Goal: Check status: Check status

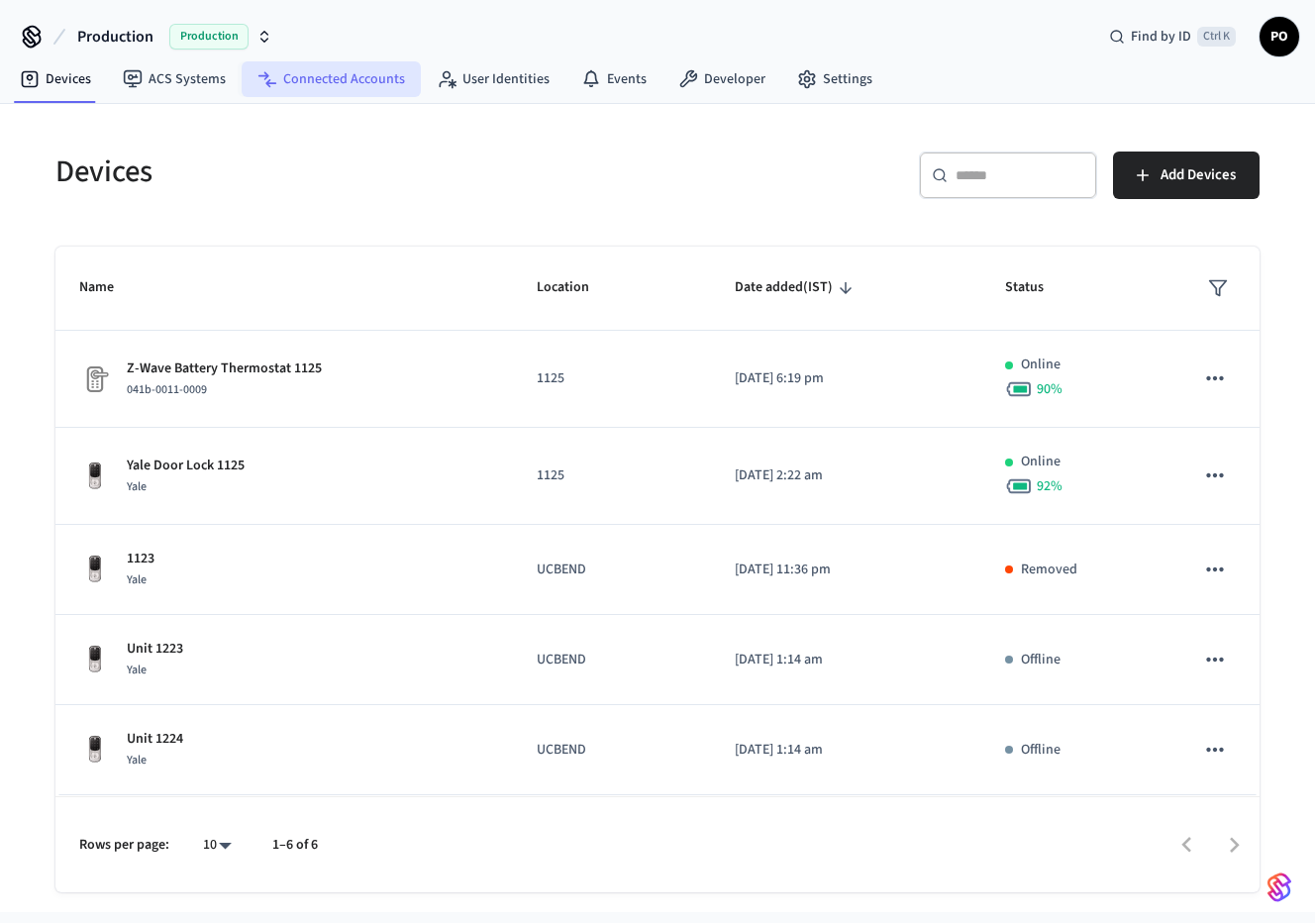
click at [298, 82] on link "Connected Accounts" at bounding box center [331, 79] width 179 height 36
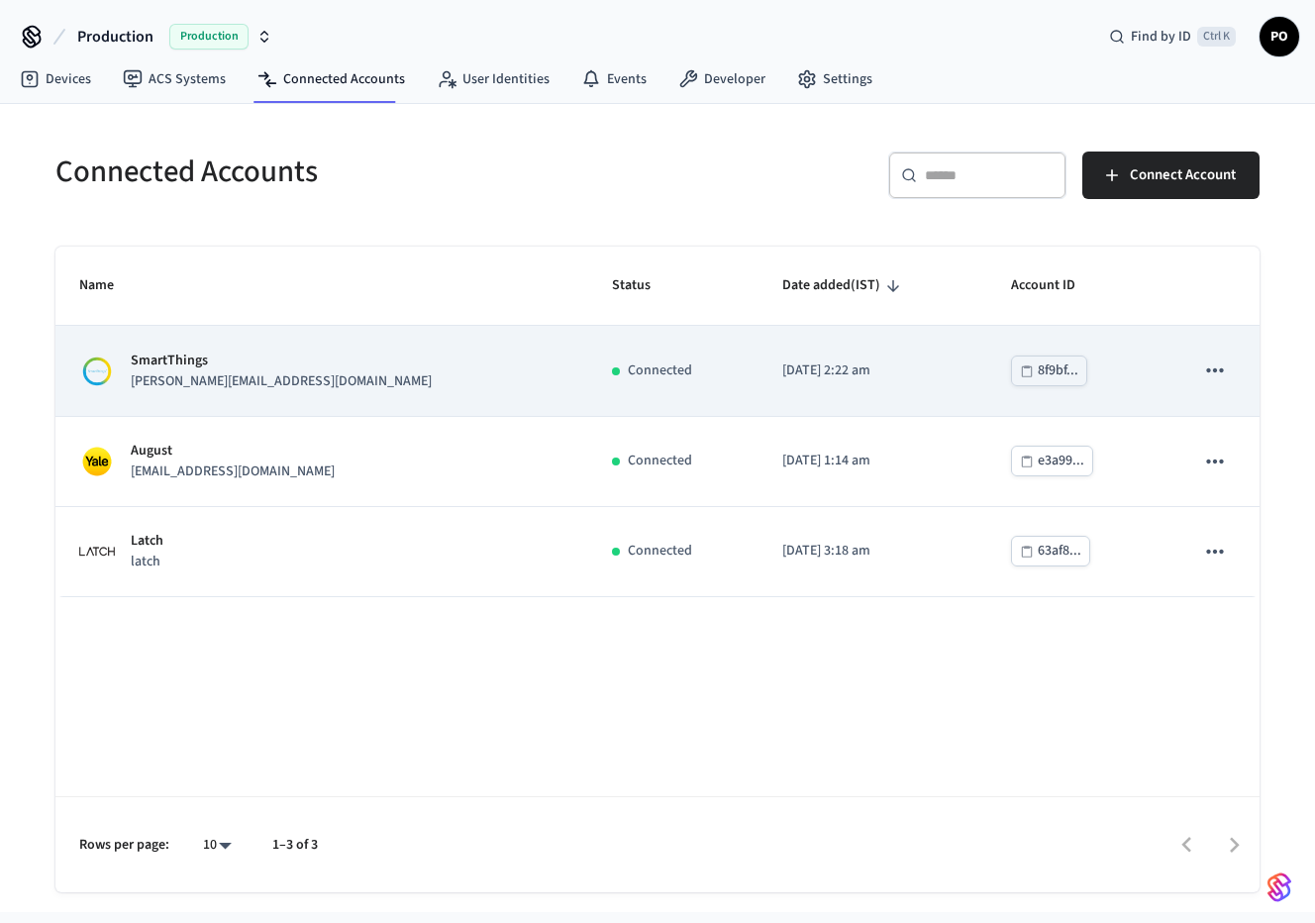
click at [331, 384] on div "SmartThings [PERSON_NAME][EMAIL_ADDRESS][DOMAIN_NAME]" at bounding box center [321, 371] width 485 height 42
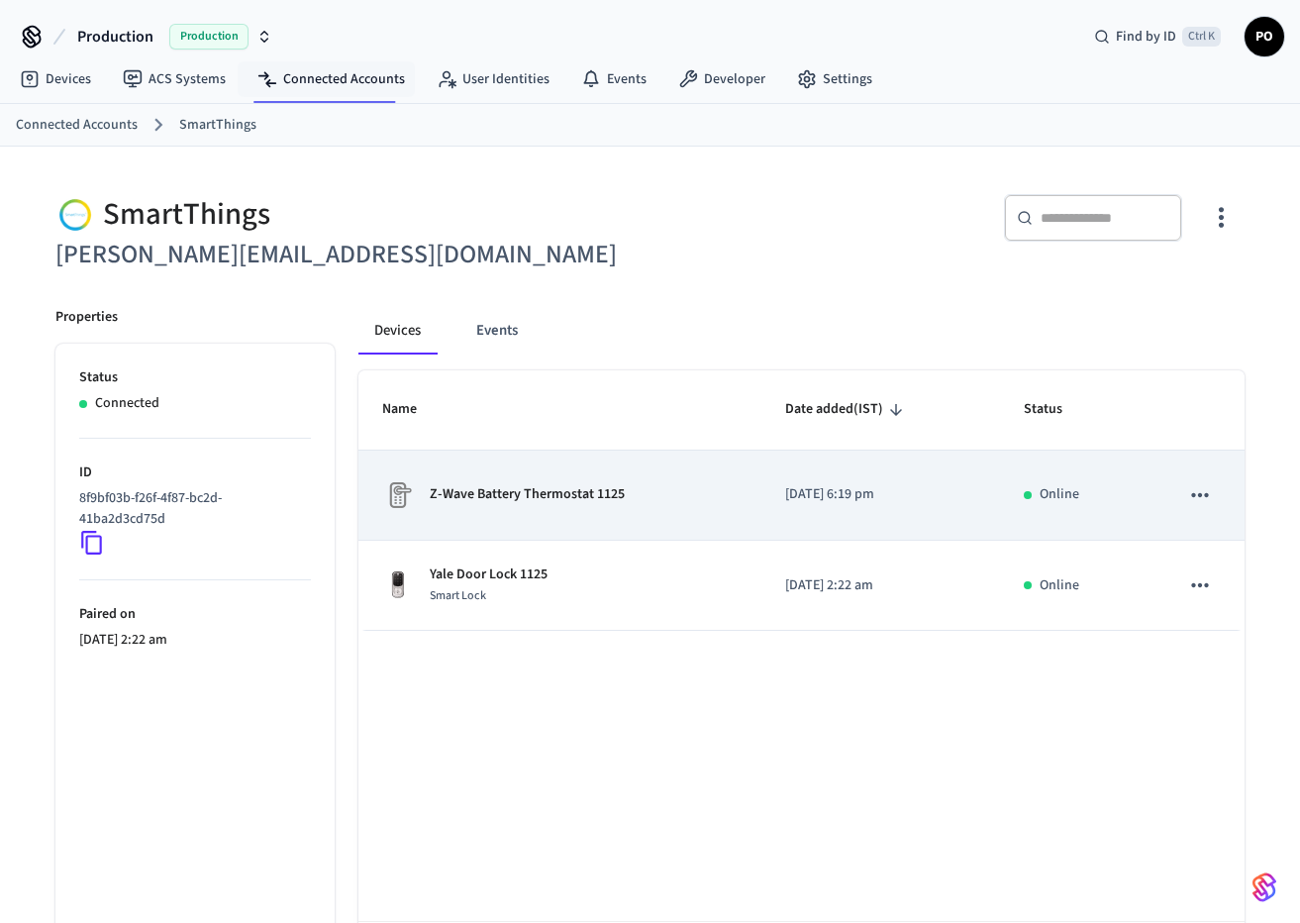
click at [682, 505] on div "Z-Wave Battery Thermostat 1125" at bounding box center [559, 495] width 355 height 32
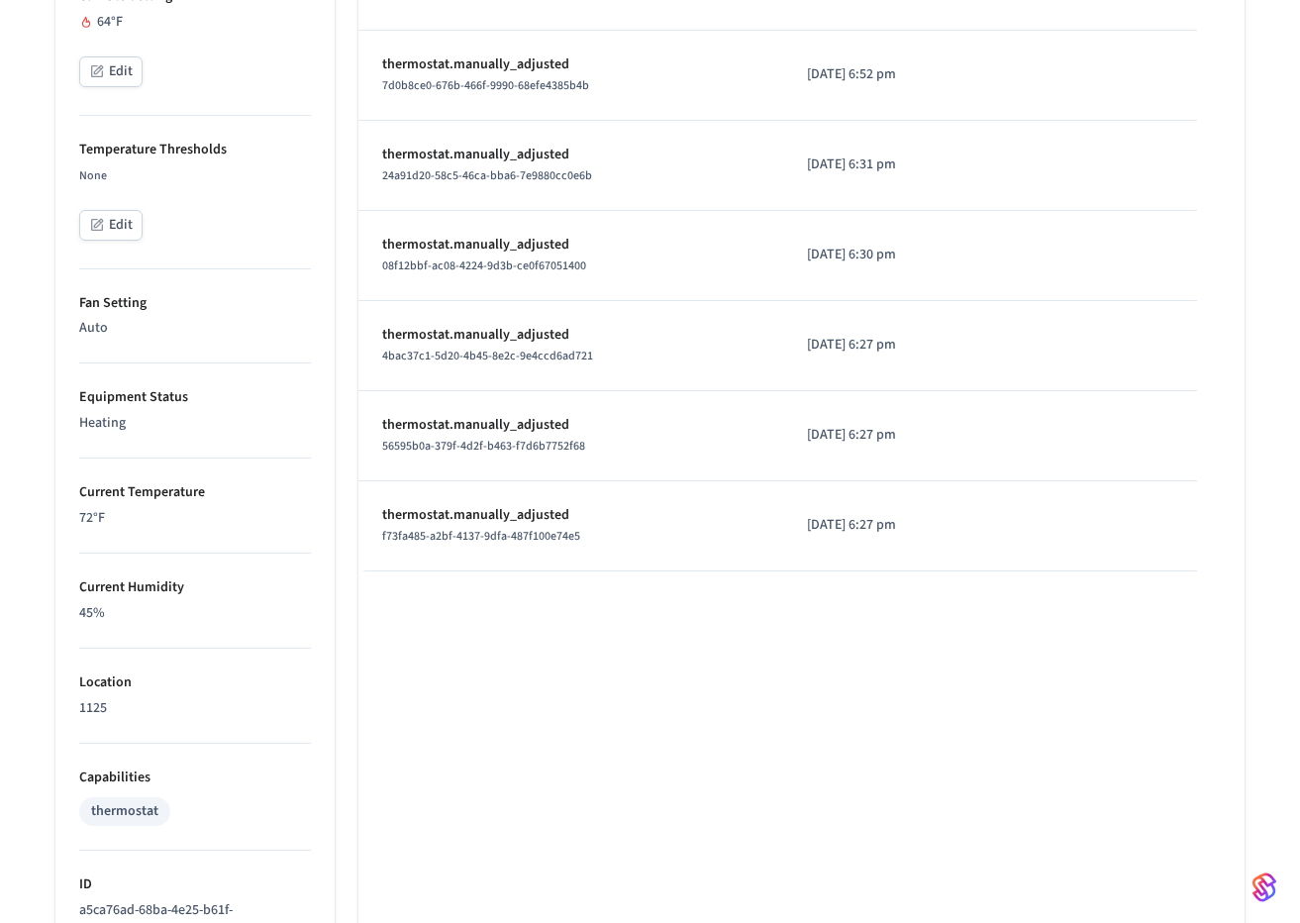
scroll to position [792, 0]
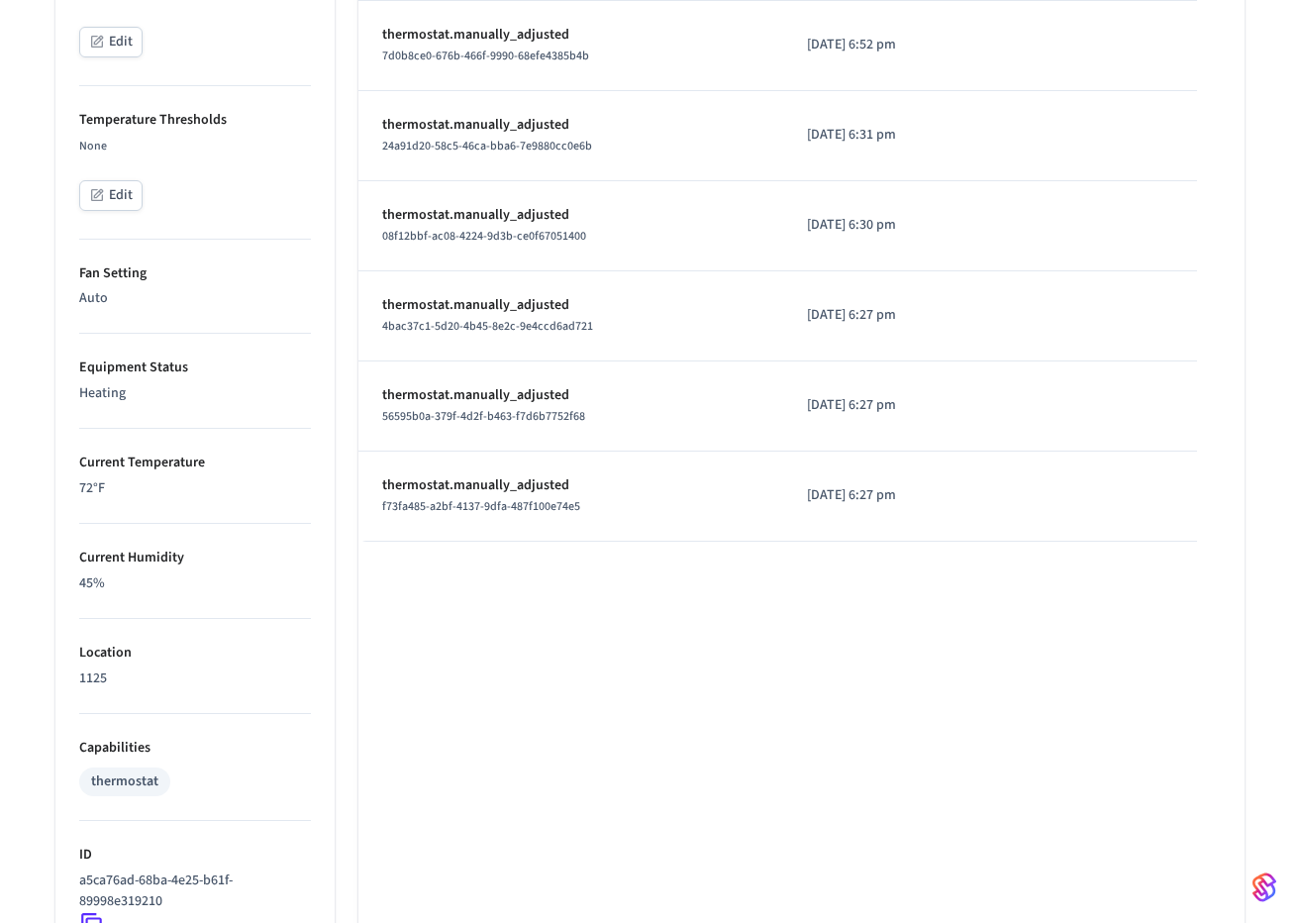
drag, startPoint x: 868, startPoint y: 640, endPoint x: 962, endPoint y: 782, distance: 170.8
click at [966, 757] on div "Type Time Details thermostat.manually_adjusted 412e4a75-8c02-4a18-baef-506a50d4…" at bounding box center [801, 355] width 886 height 1591
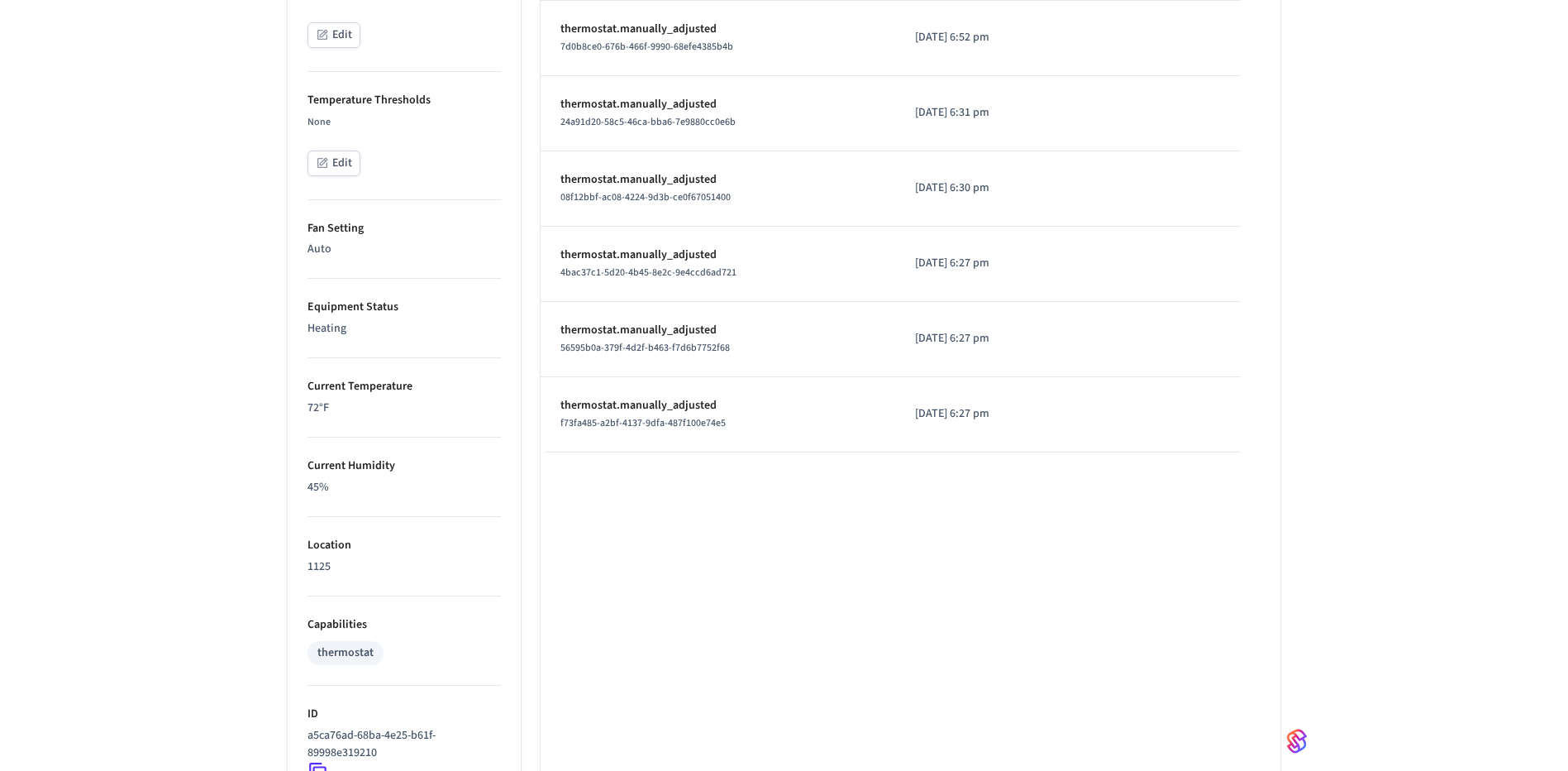
scroll to position [0, 0]
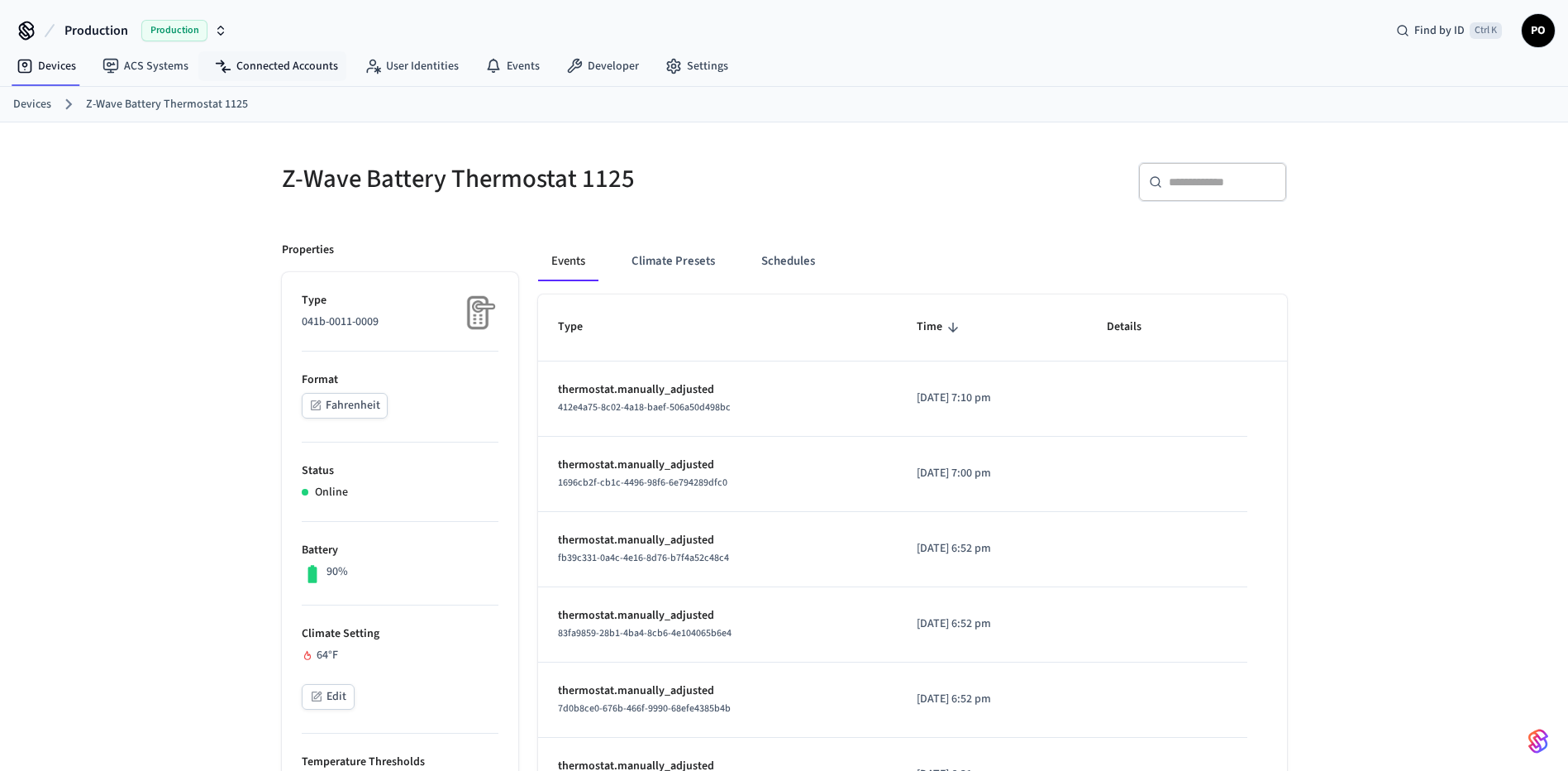
click at [655, 282] on div "Events Climate Presets Schedules" at bounding box center [913, 267] width 749 height 53
